Goal: Check status: Check status

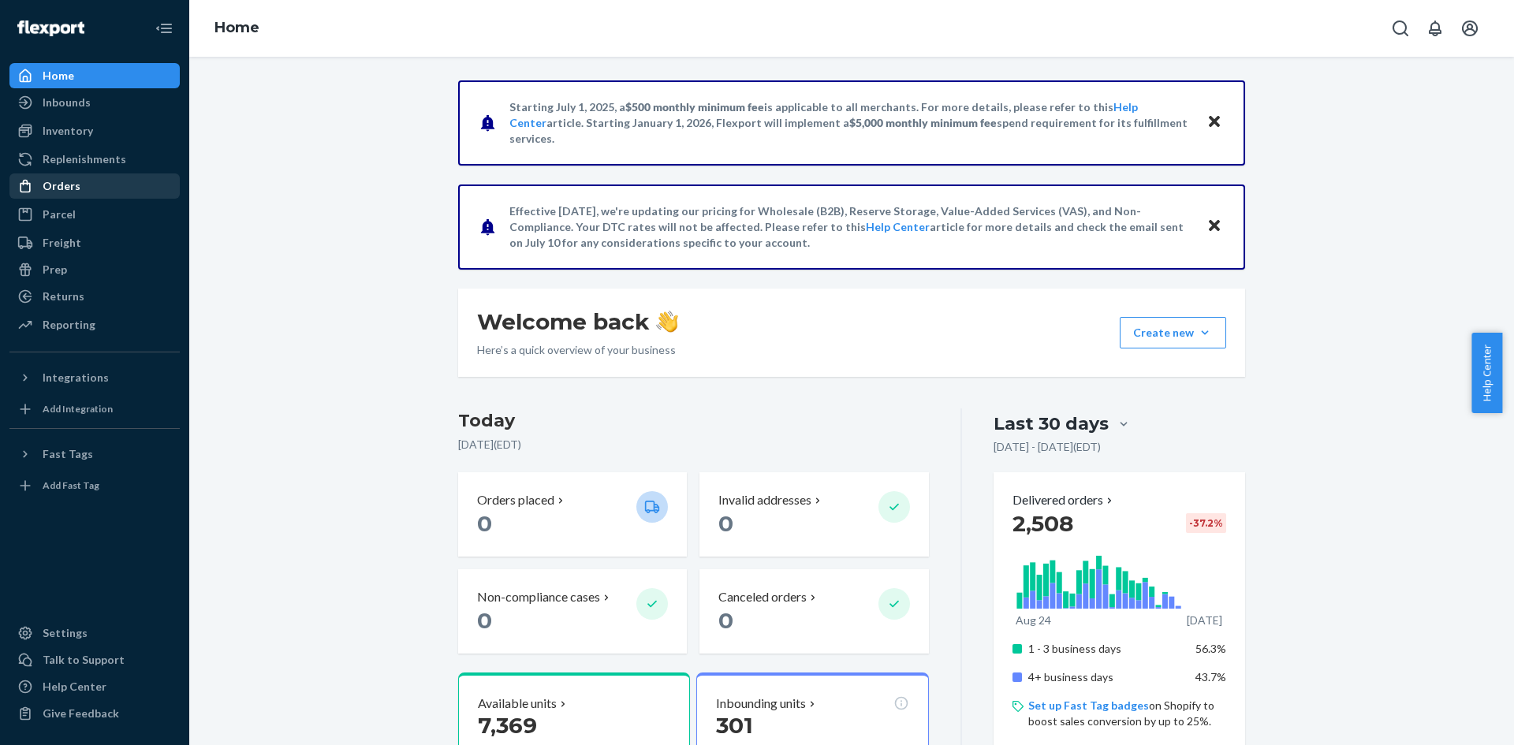
click at [97, 182] on div "Orders" at bounding box center [94, 186] width 167 height 22
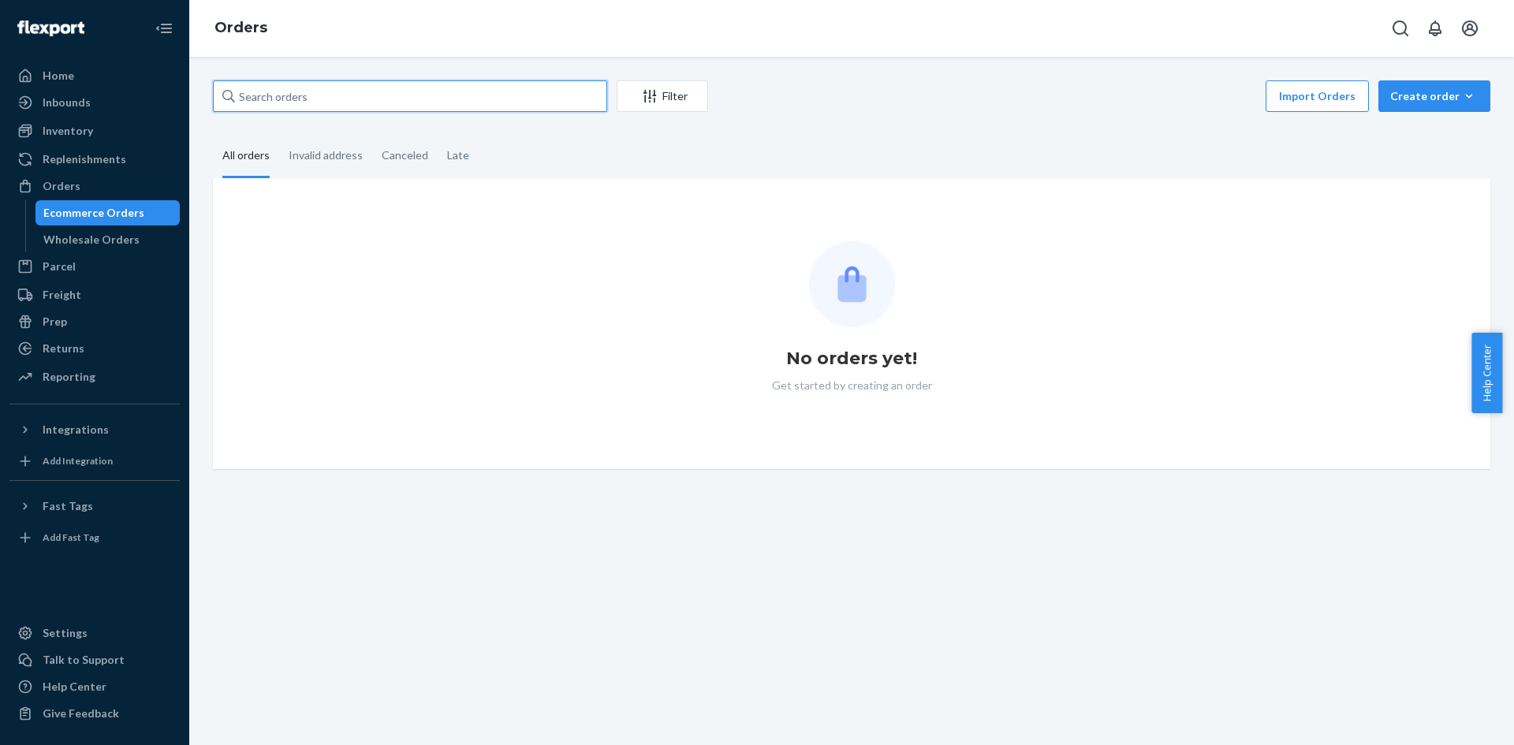
click at [315, 102] on input "text" at bounding box center [410, 96] width 394 height 32
paste input "4668749"
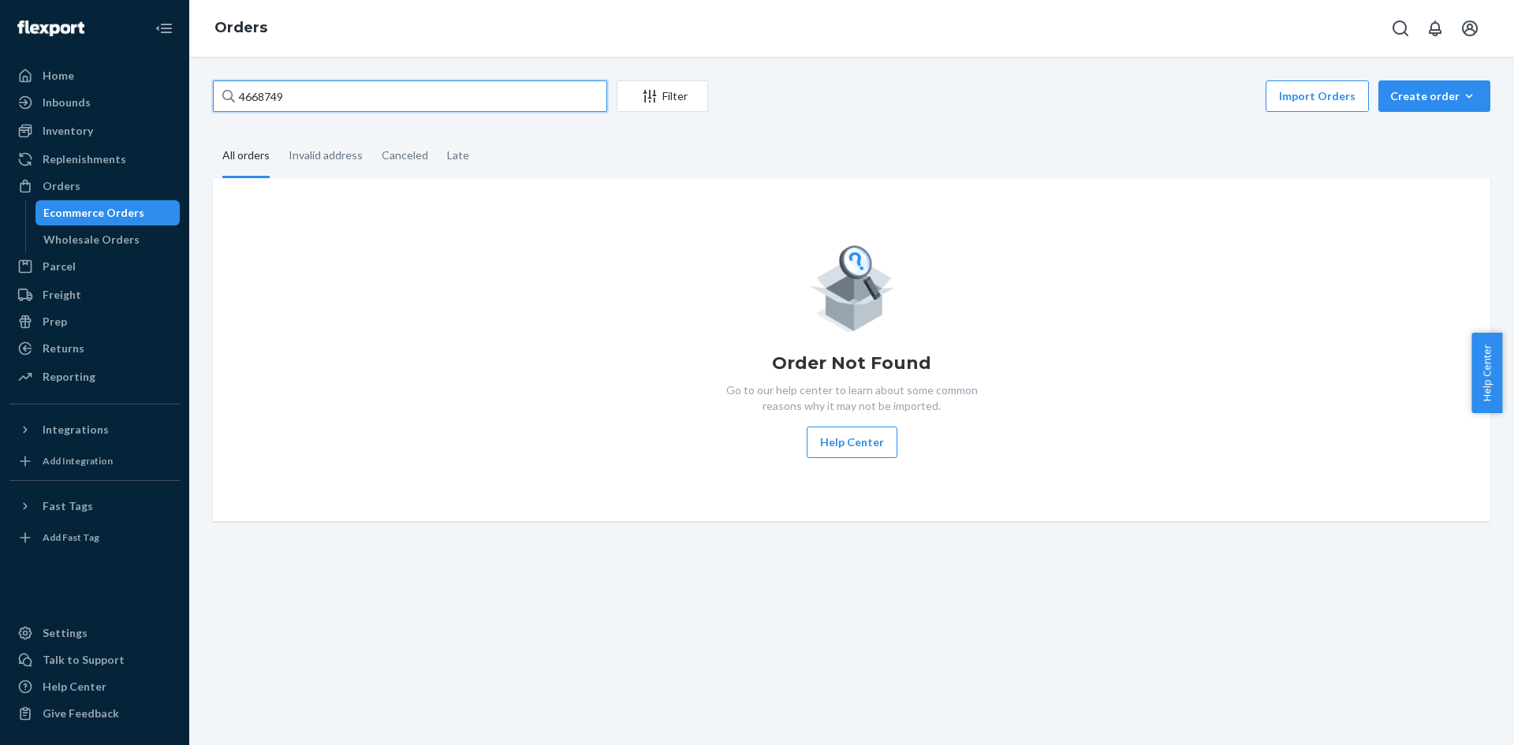
type input "4668749"
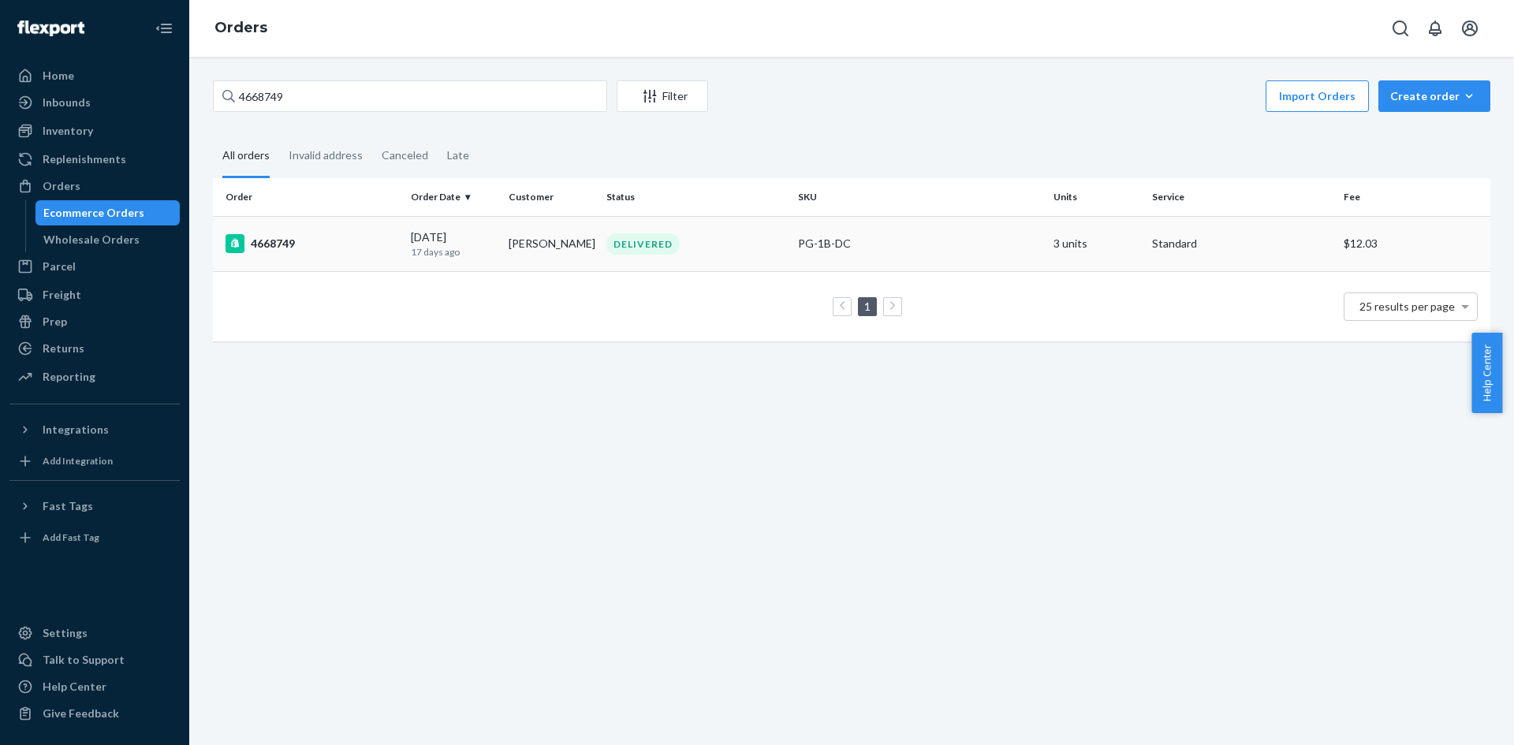
click at [702, 251] on div "DELIVERED" at bounding box center [695, 243] width 185 height 21
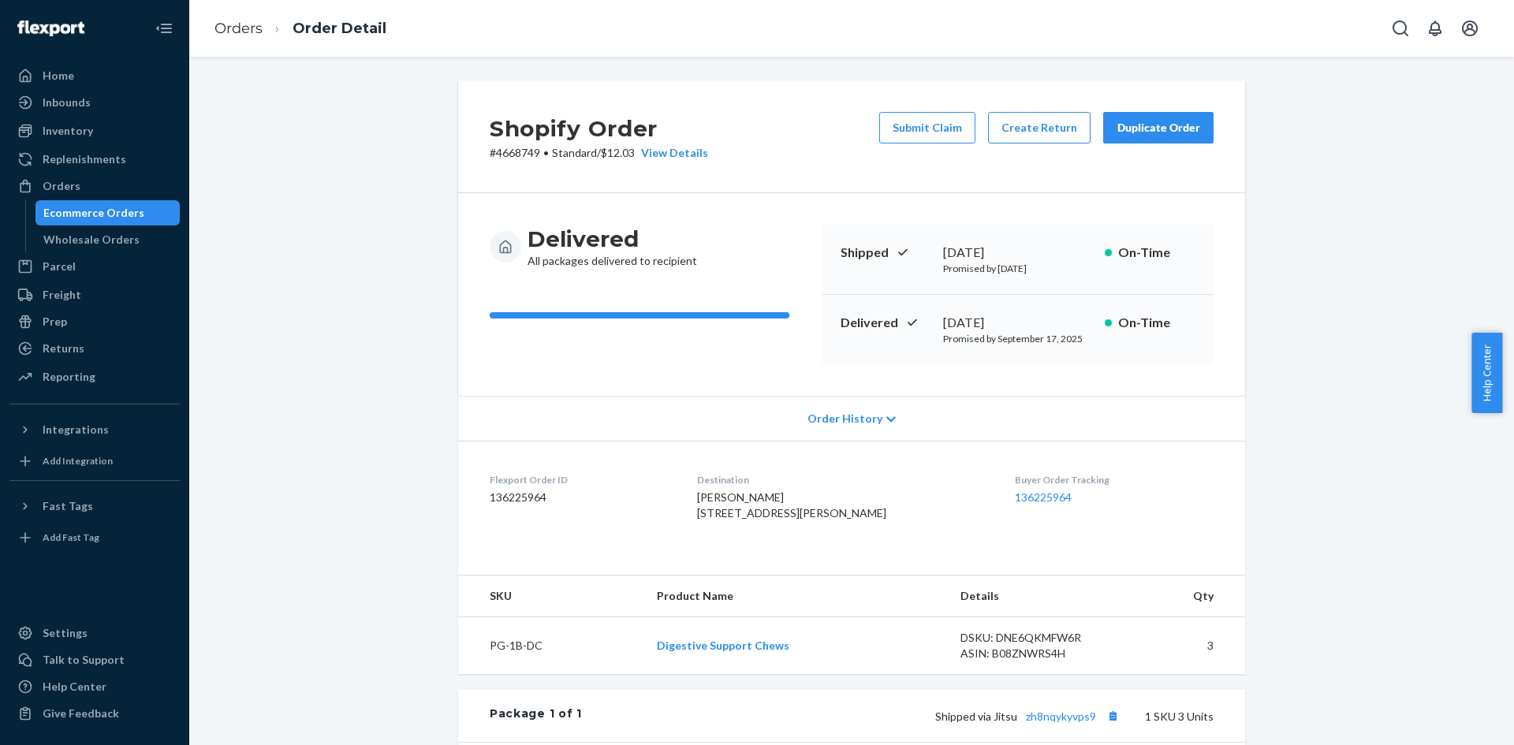
scroll to position [363, 0]
